Goal: Check status: Check status

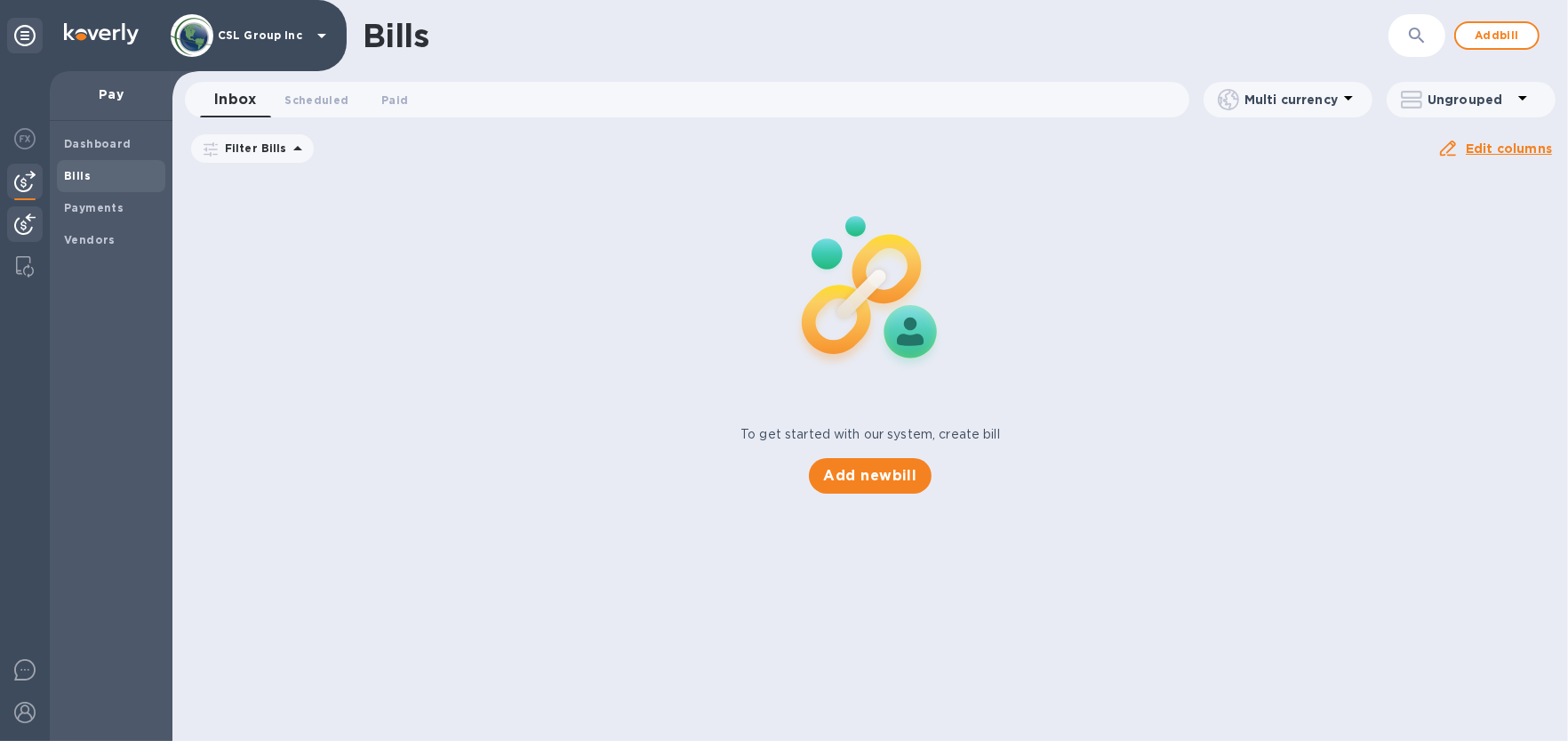
click at [26, 217] on img at bounding box center [25, 224] width 22 height 22
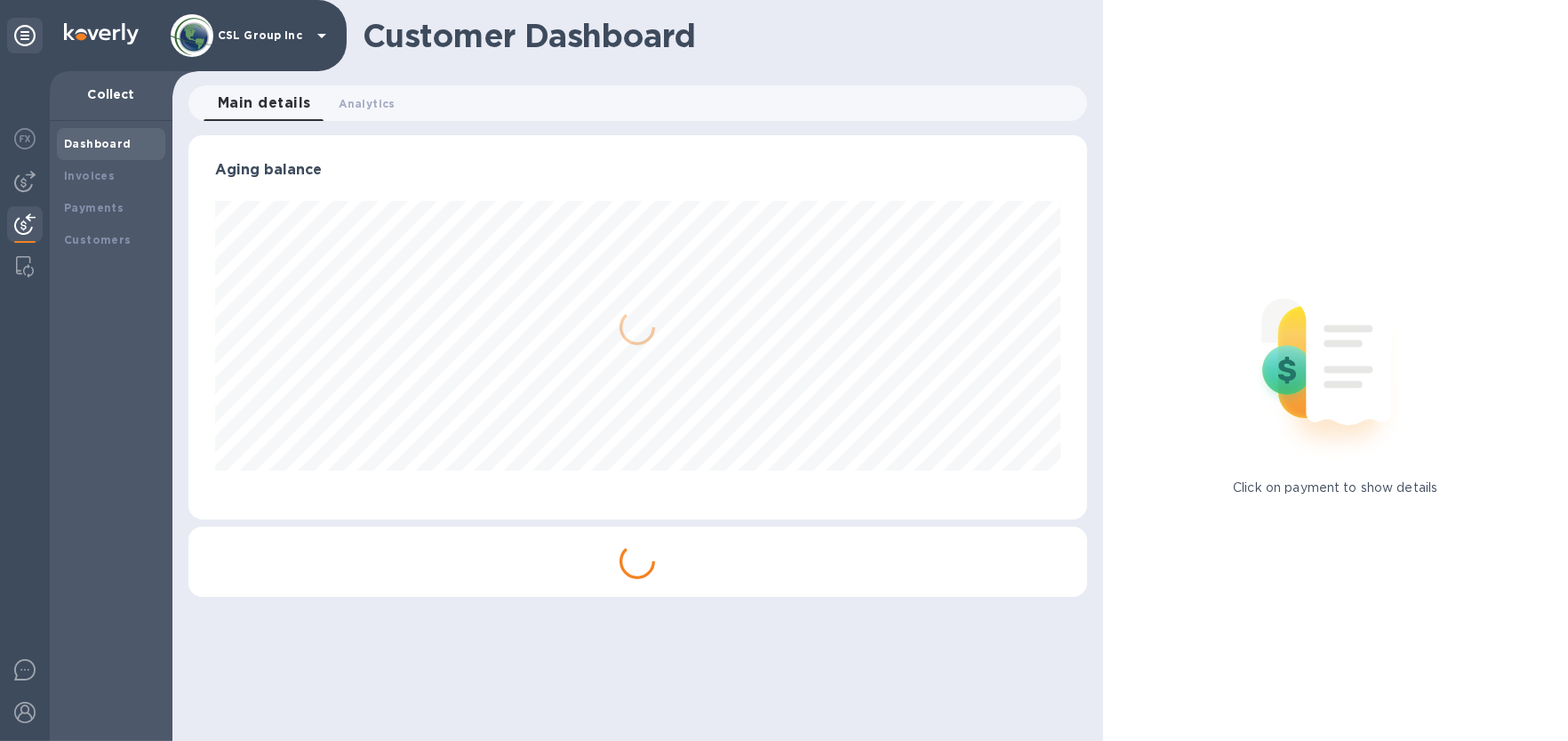
scroll to position [384, 899]
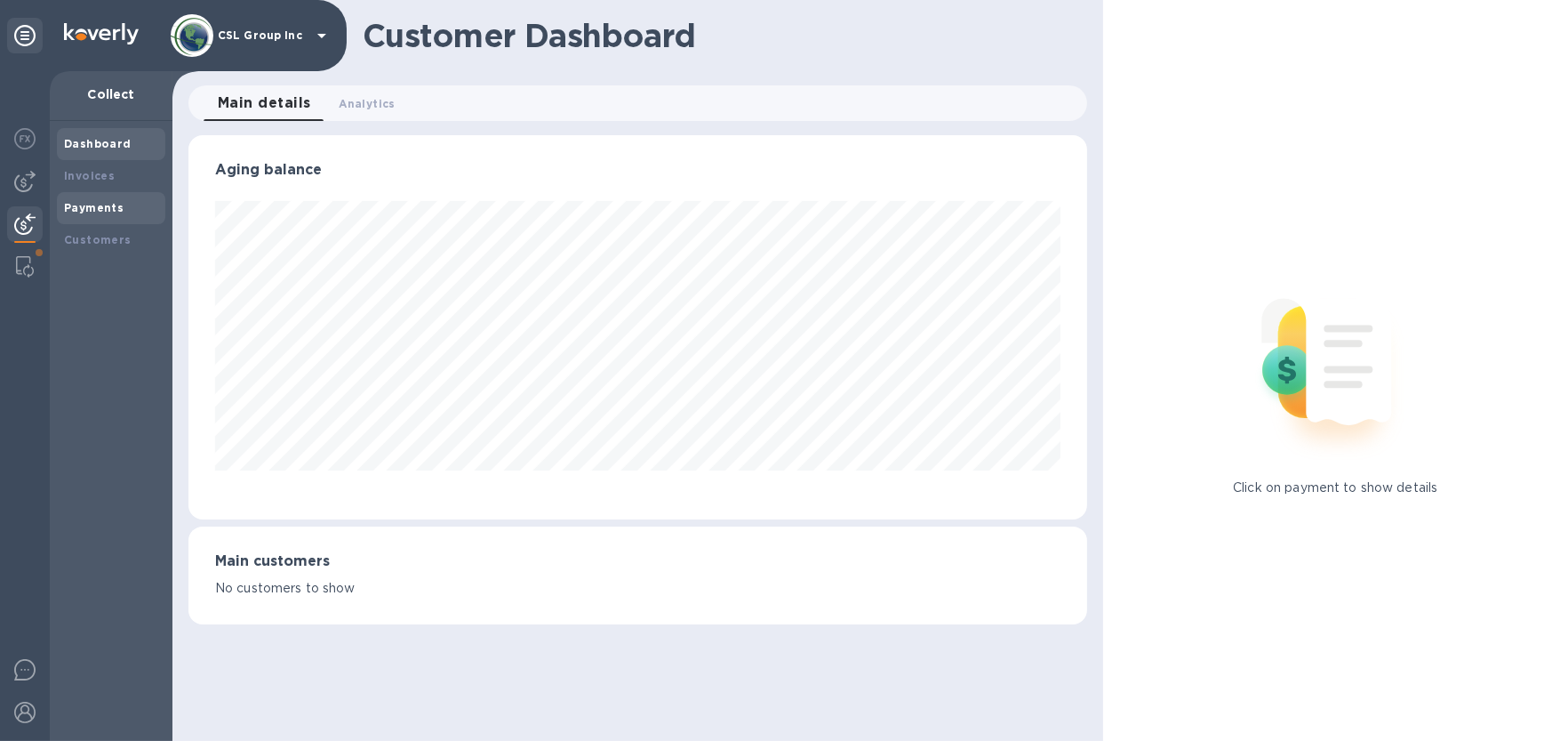
click at [82, 209] on b "Payments" at bounding box center [93, 208] width 60 height 14
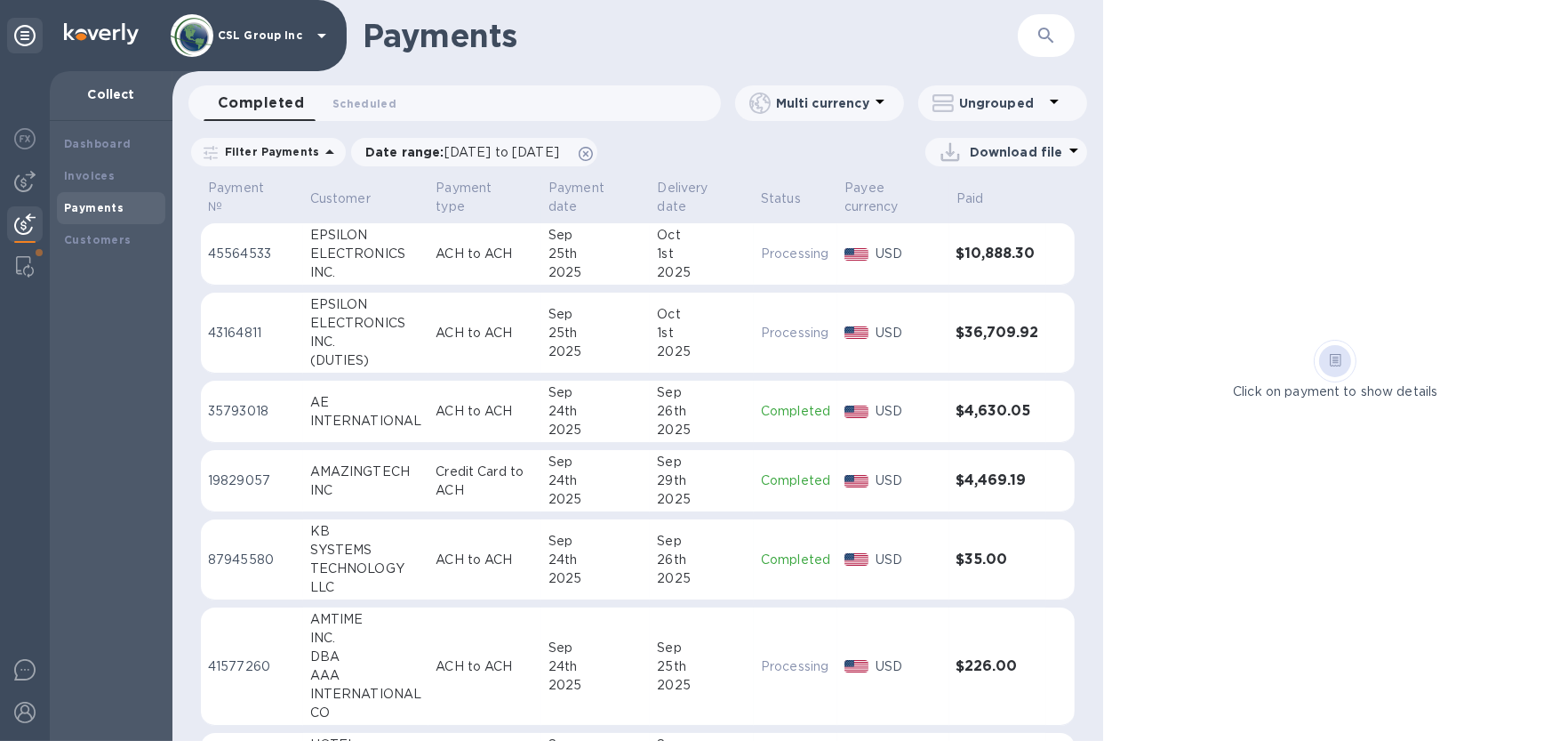
click at [1041, 25] on icon "button" at bounding box center [1047, 35] width 22 height 22
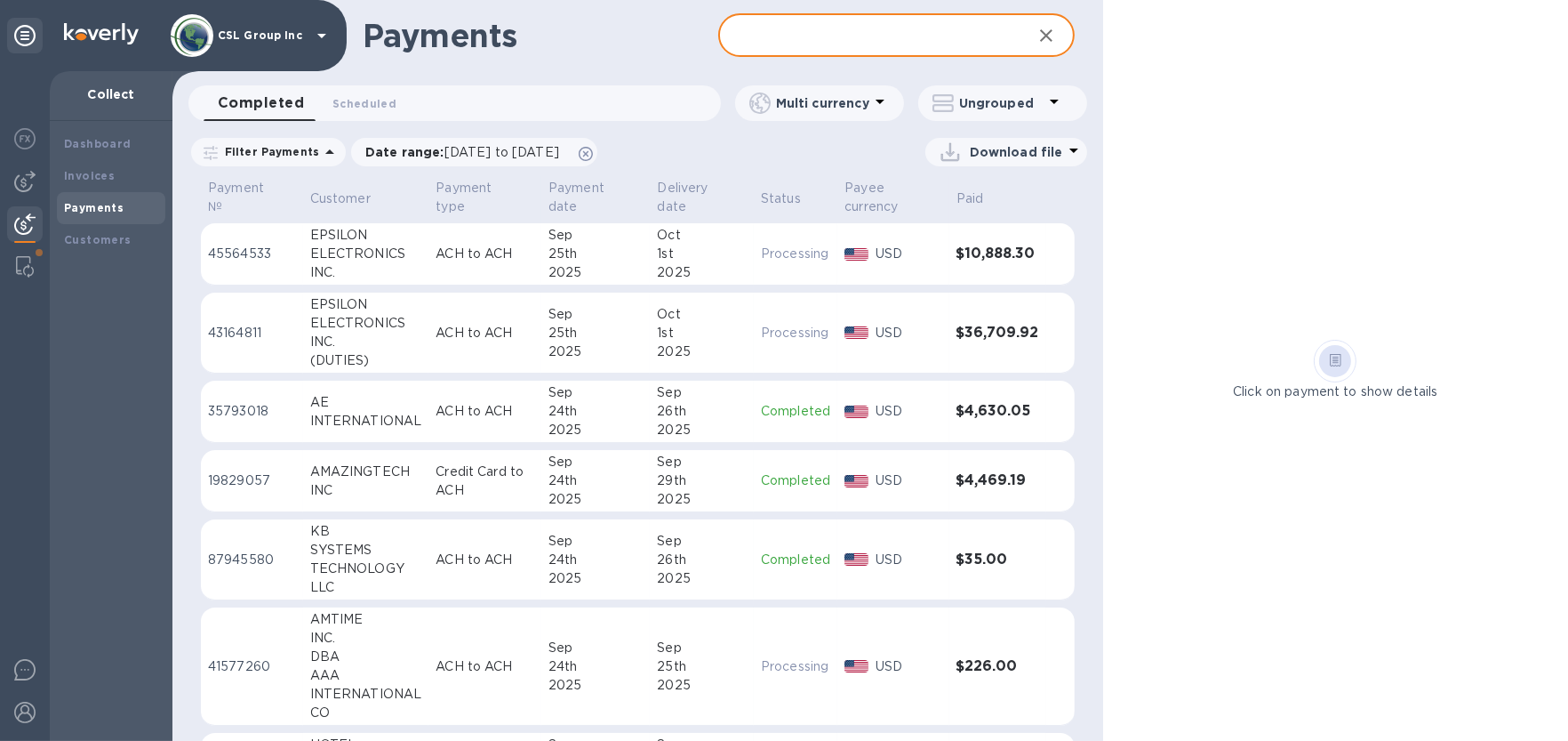
click at [908, 32] on input "text" at bounding box center [868, 35] width 299 height 43
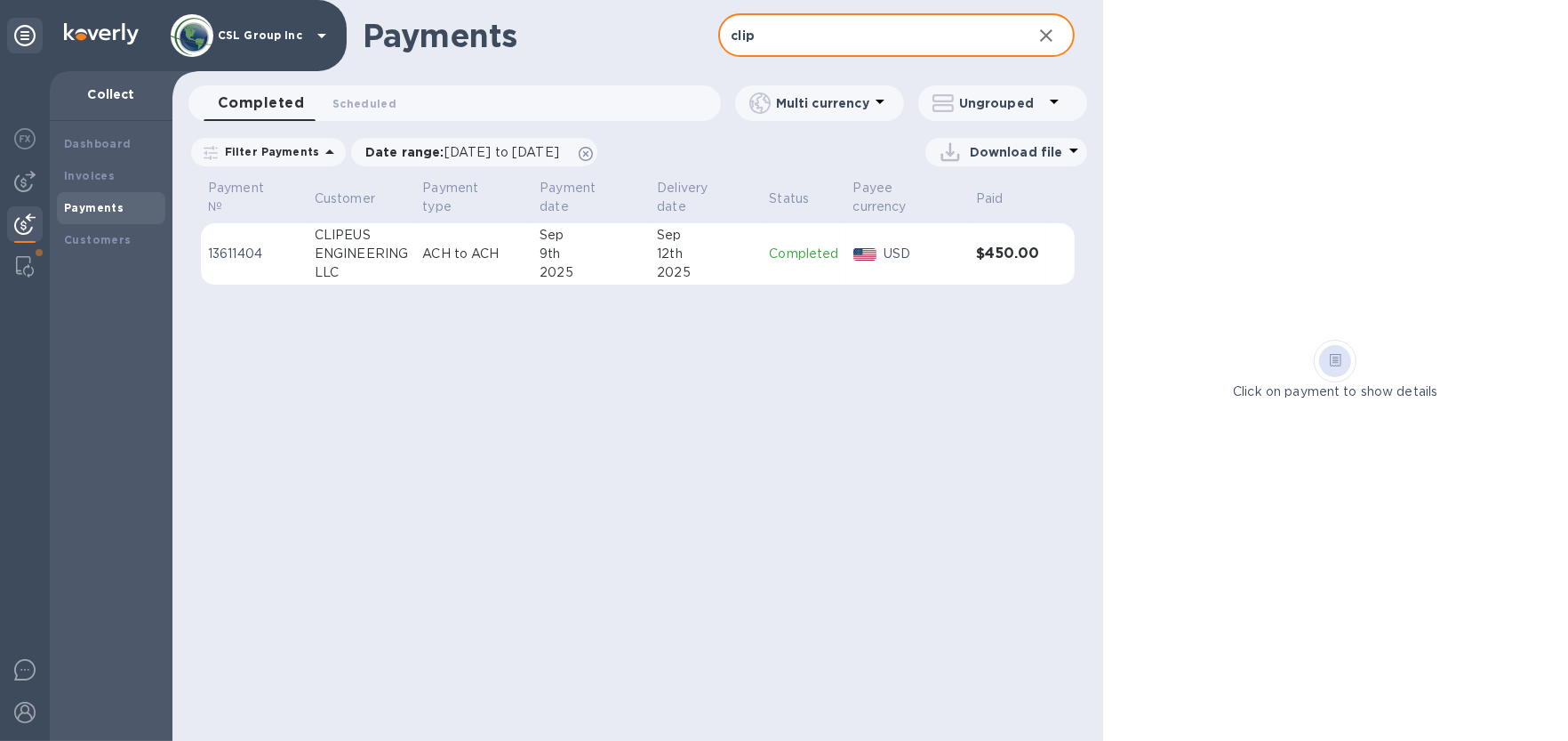
type input "clip"
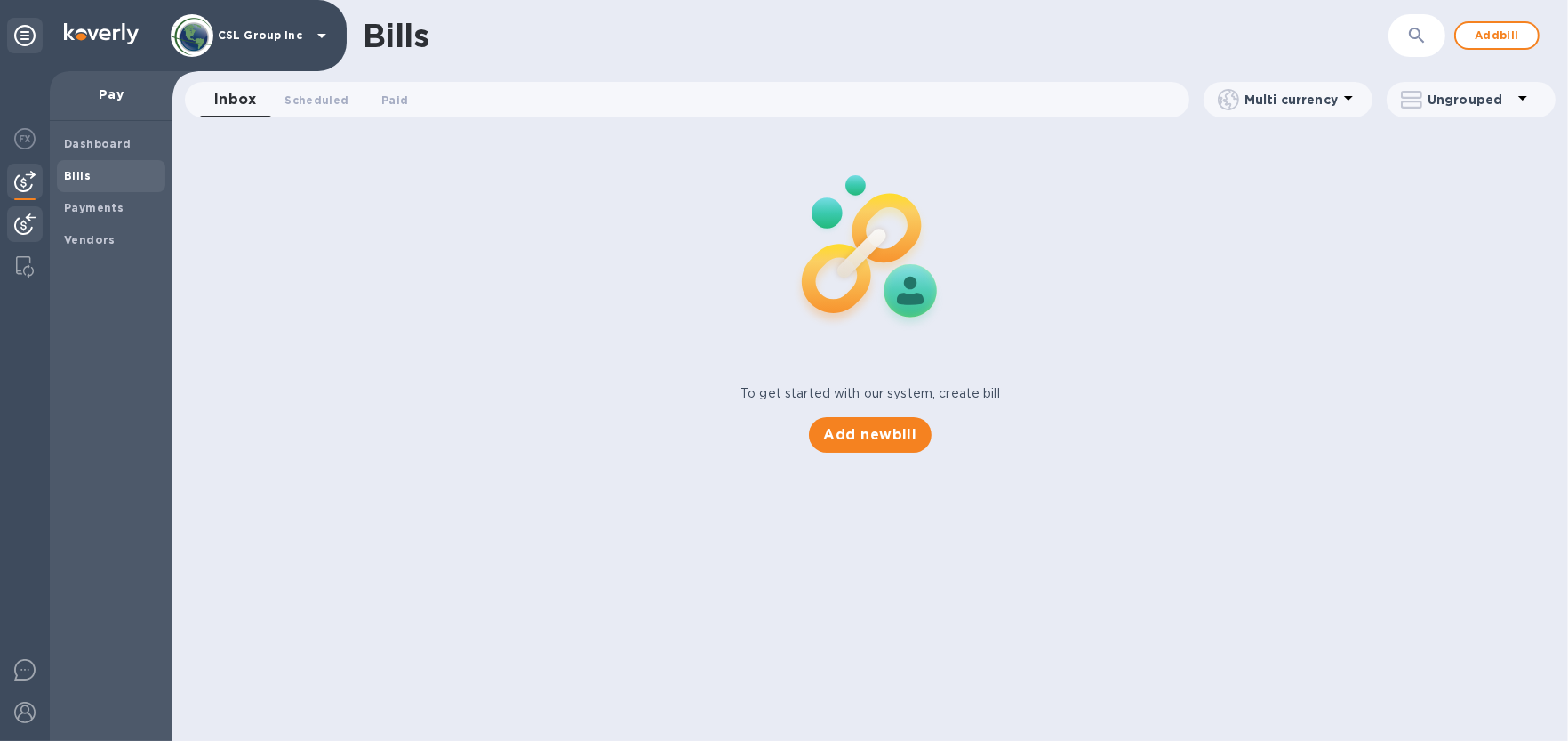
click at [8, 217] on div at bounding box center [25, 226] width 35 height 39
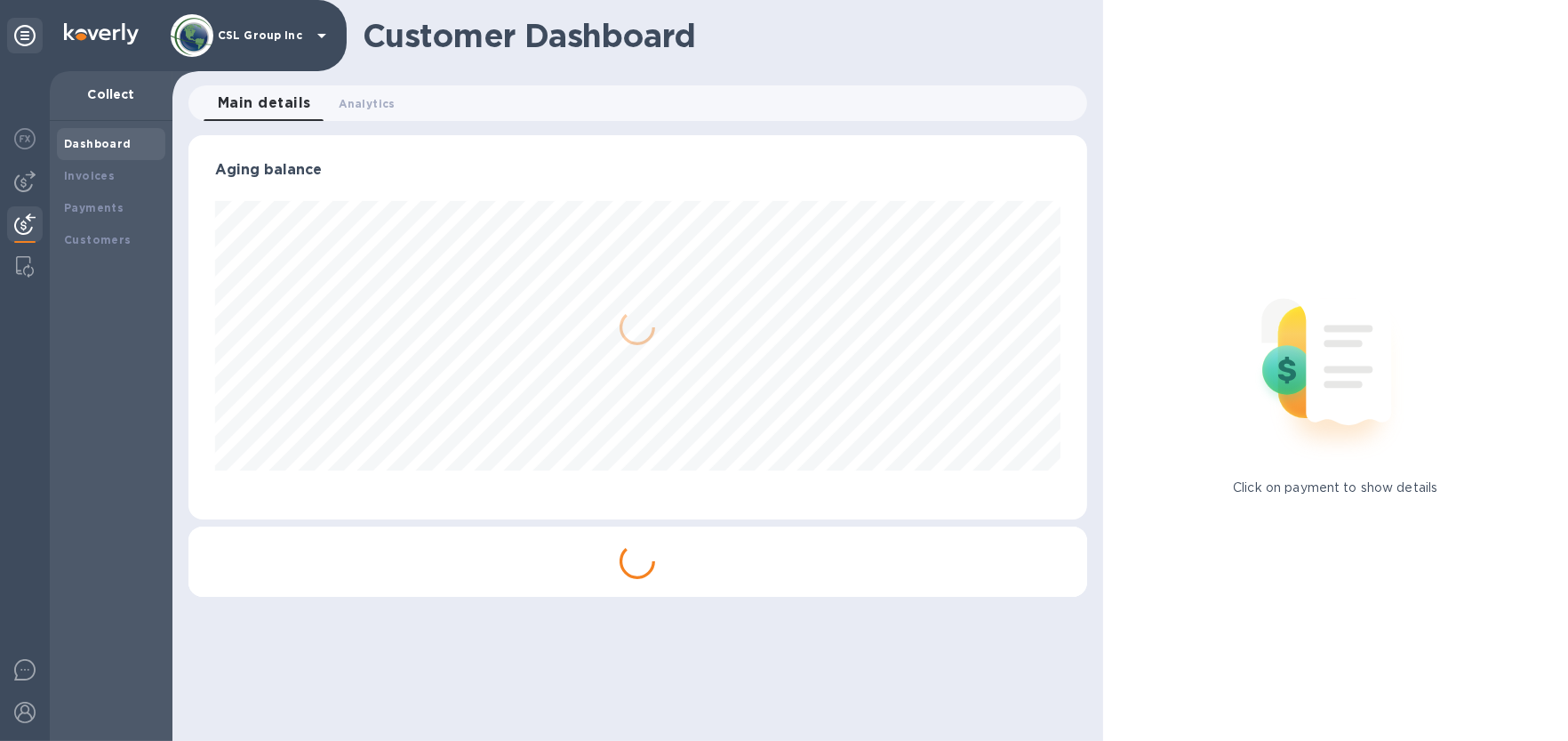
scroll to position [384, 899]
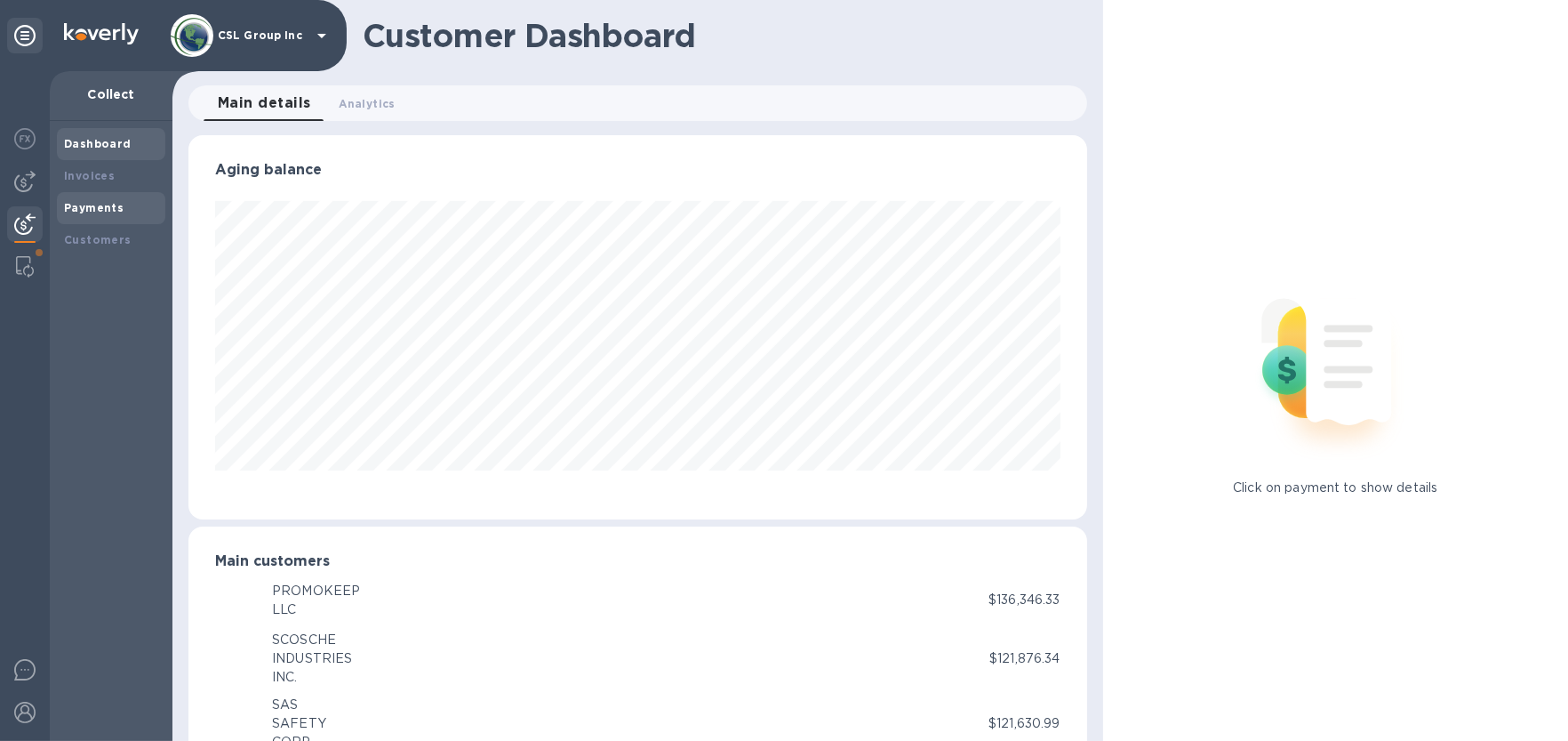
click at [113, 216] on div "Payments" at bounding box center [111, 208] width 94 height 18
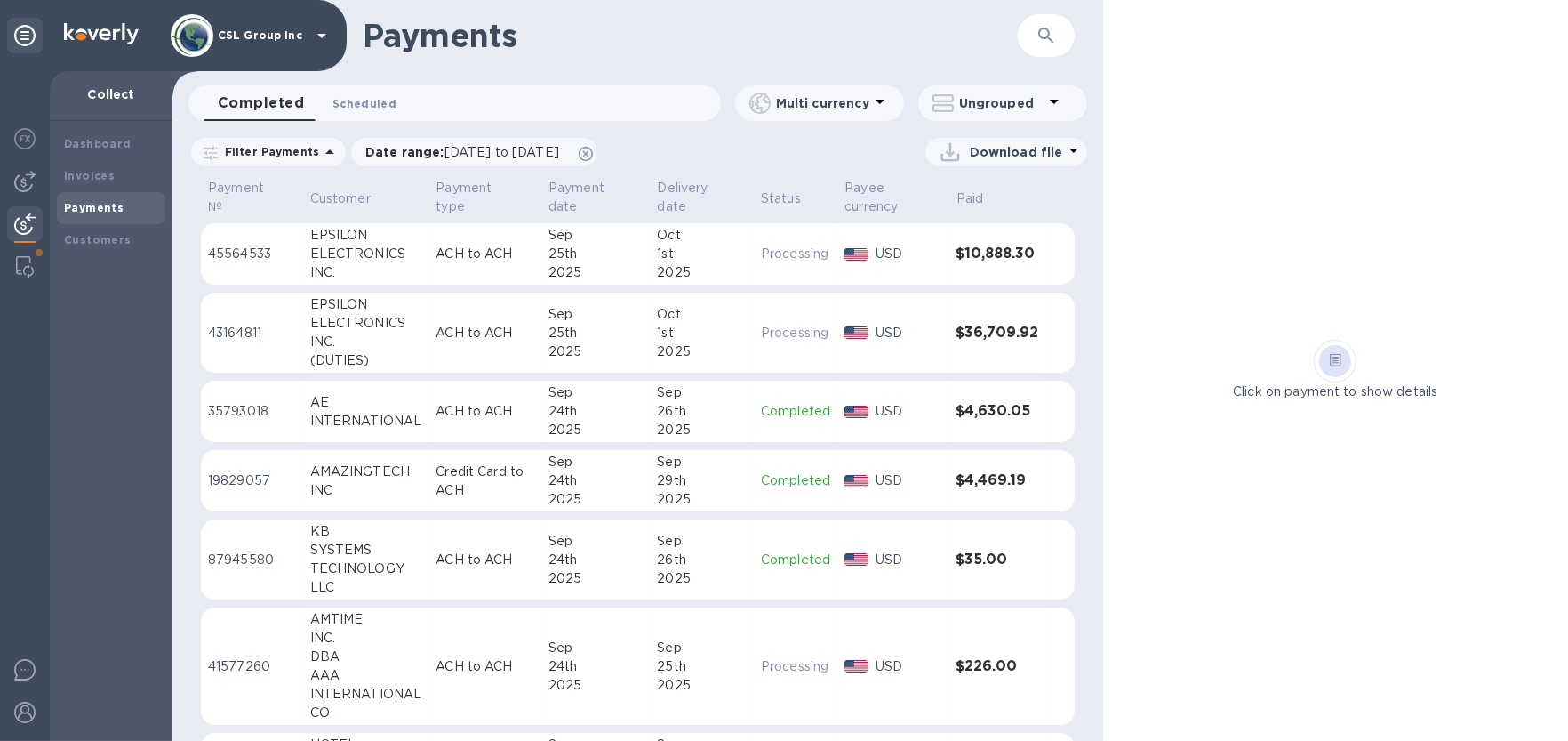
click at [368, 109] on span "Scheduled 0" at bounding box center [364, 103] width 64 height 19
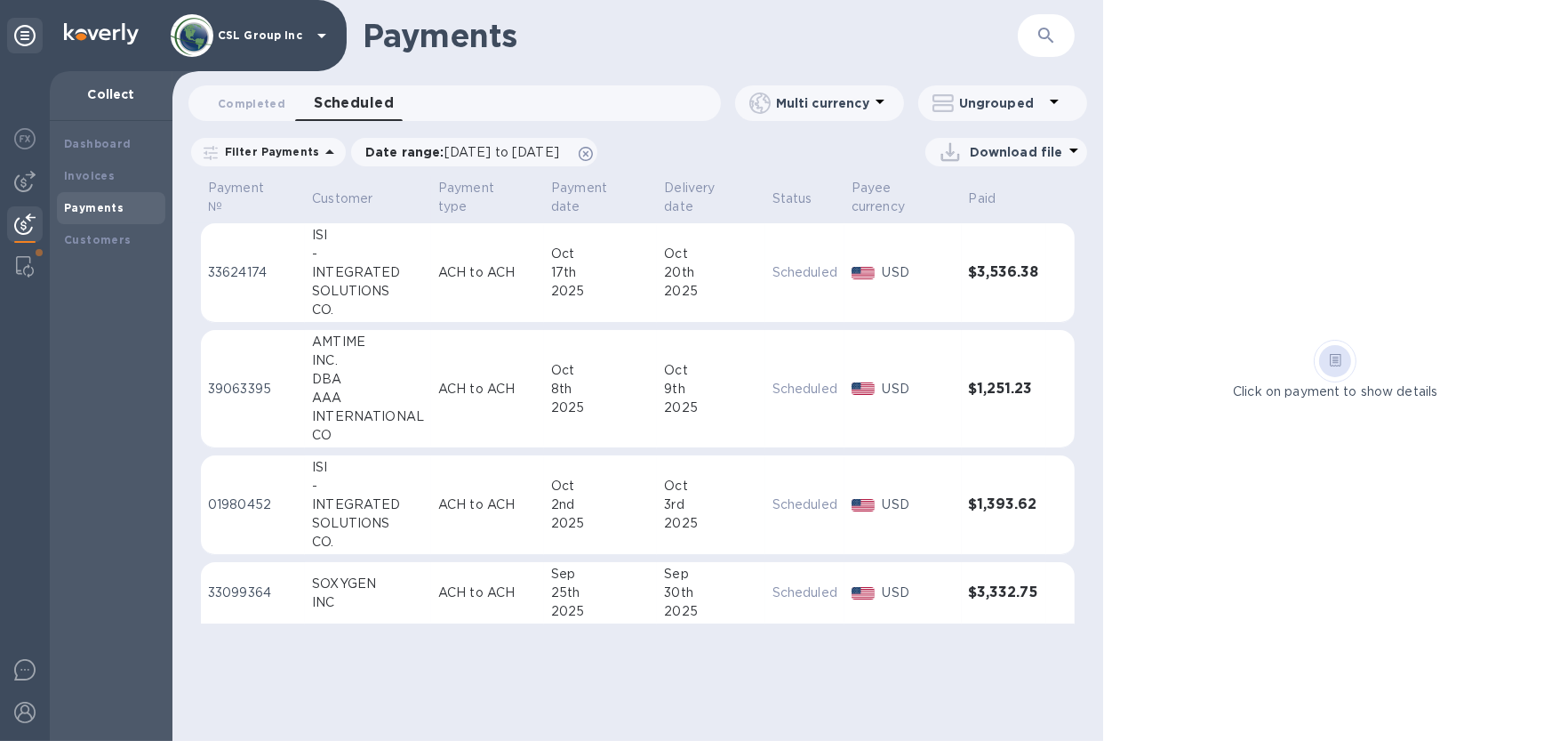
click at [624, 607] on div "2025" at bounding box center [600, 611] width 98 height 19
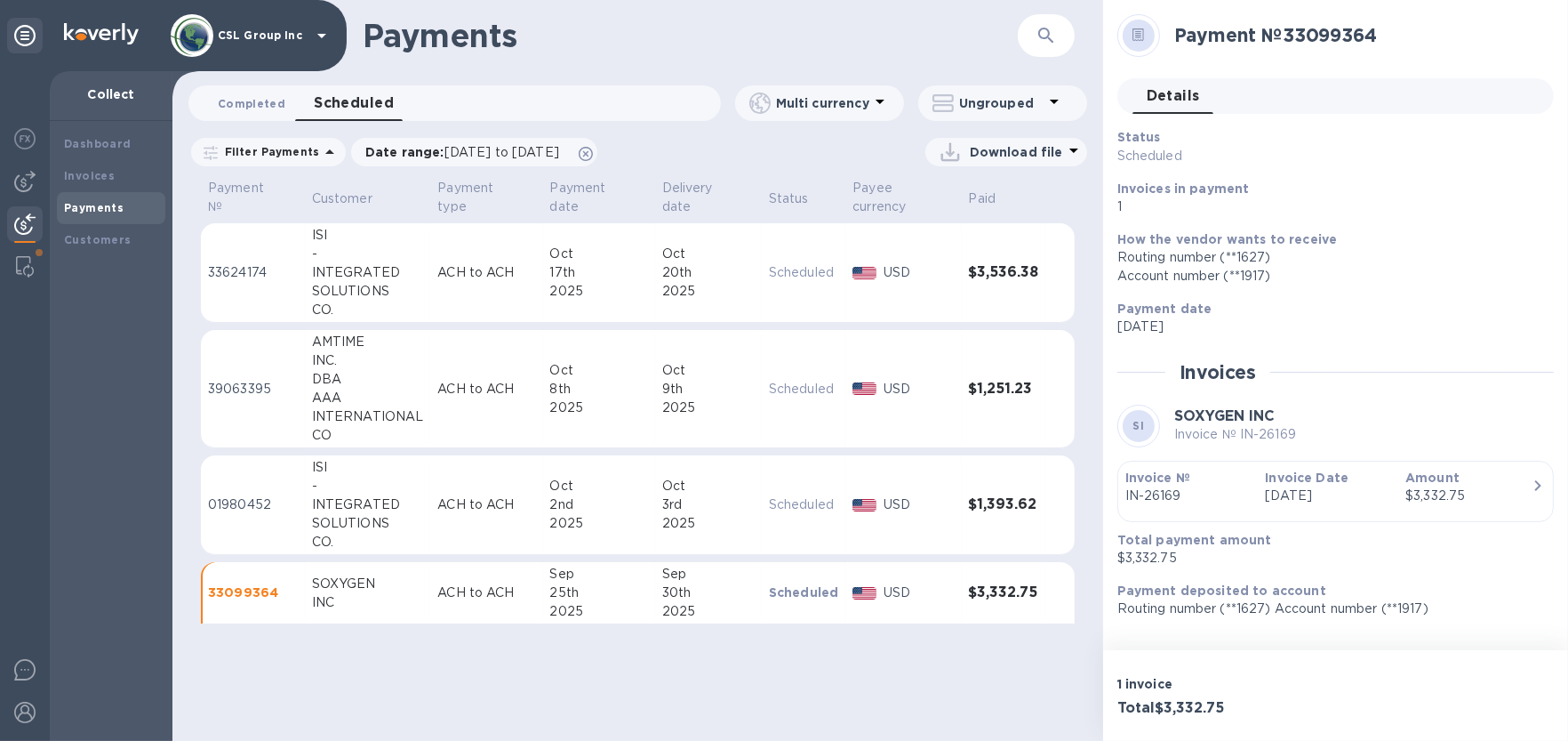
click at [247, 105] on span "Completed 0" at bounding box center [251, 103] width 68 height 19
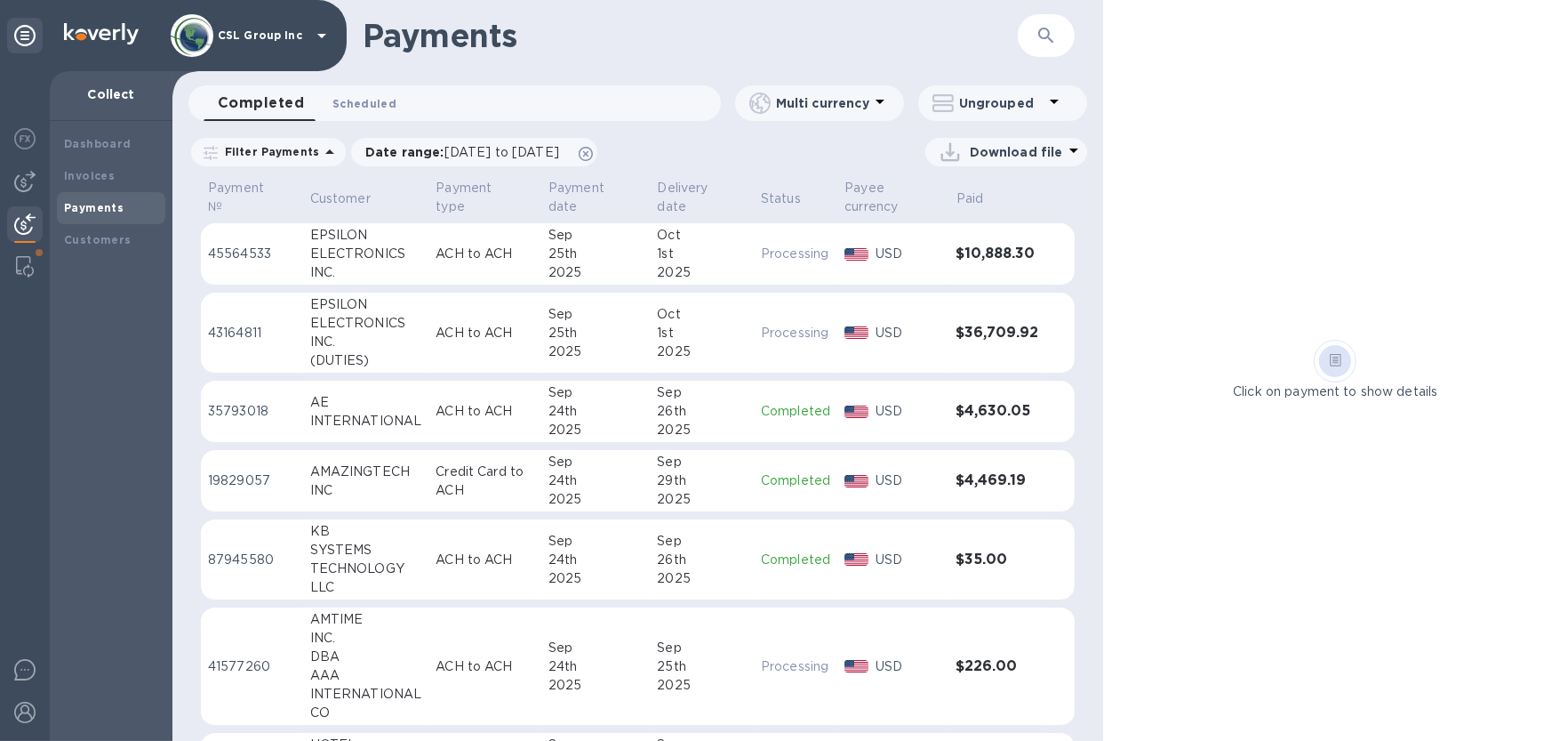
click at [384, 109] on span "Scheduled 0" at bounding box center [364, 103] width 64 height 19
